Goal: Navigation & Orientation: Find specific page/section

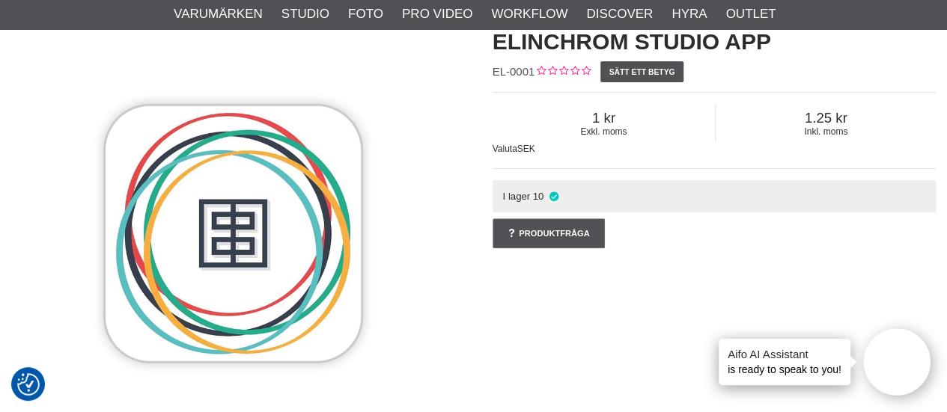
scroll to position [10, 0]
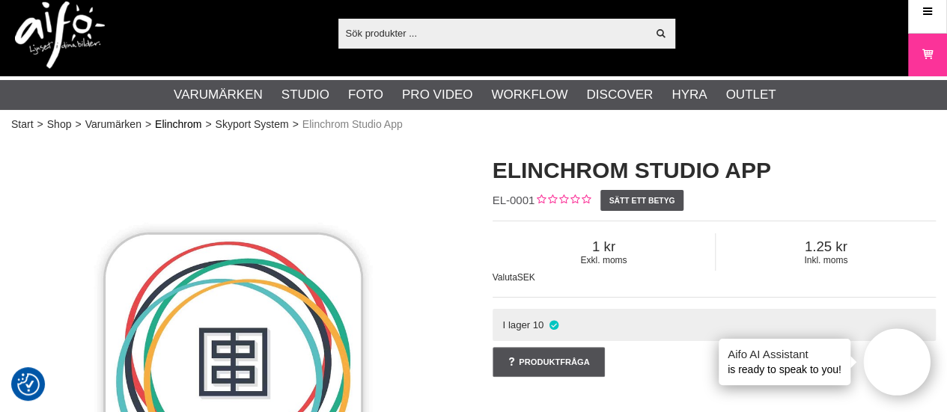
click at [182, 125] on link "Elinchrom" at bounding box center [178, 125] width 46 height 16
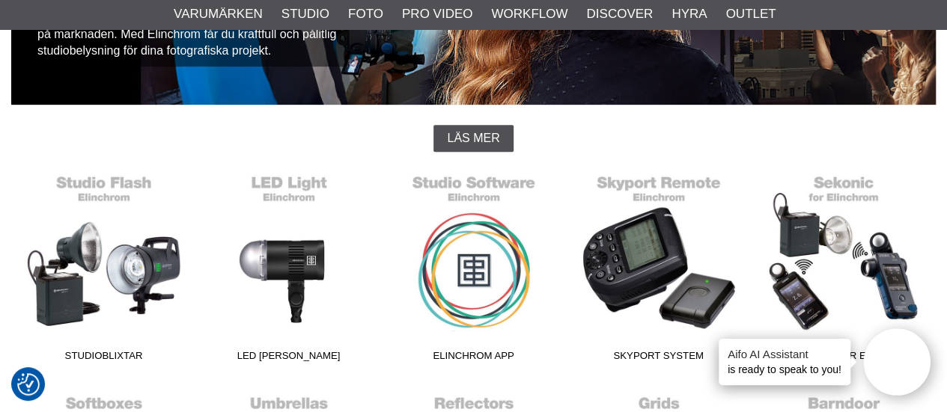
scroll to position [389, 0]
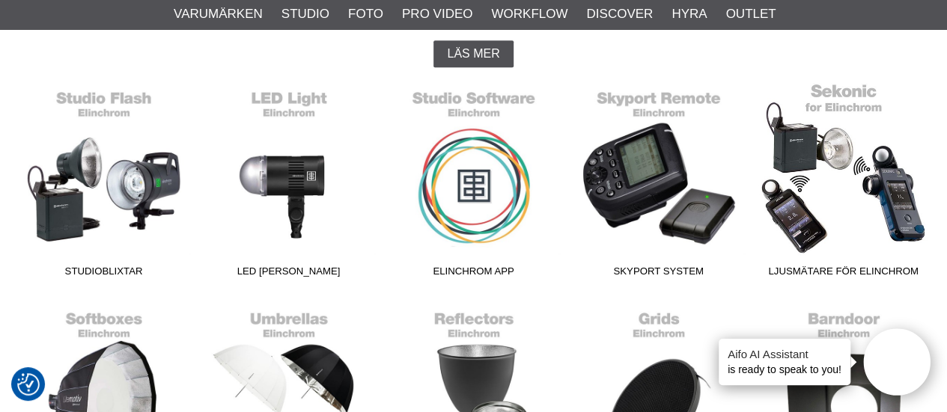
click at [809, 198] on link "Ljusmätare för Elinchrom" at bounding box center [843, 183] width 185 height 202
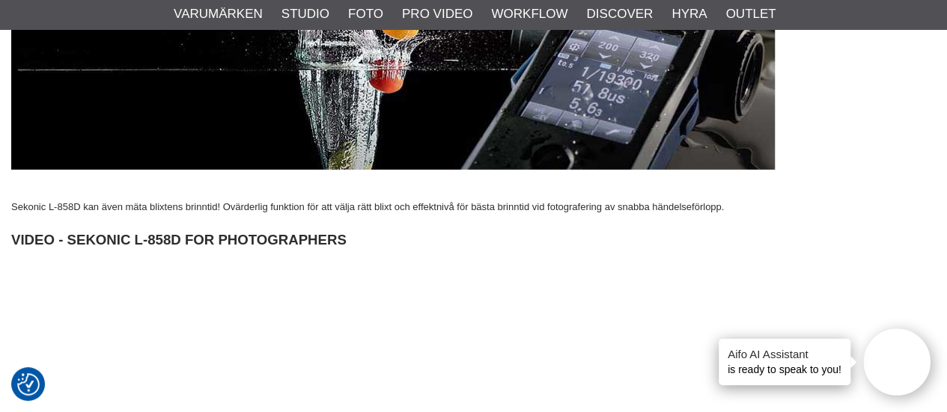
scroll to position [5073, 0]
